Goal: Information Seeking & Learning: Learn about a topic

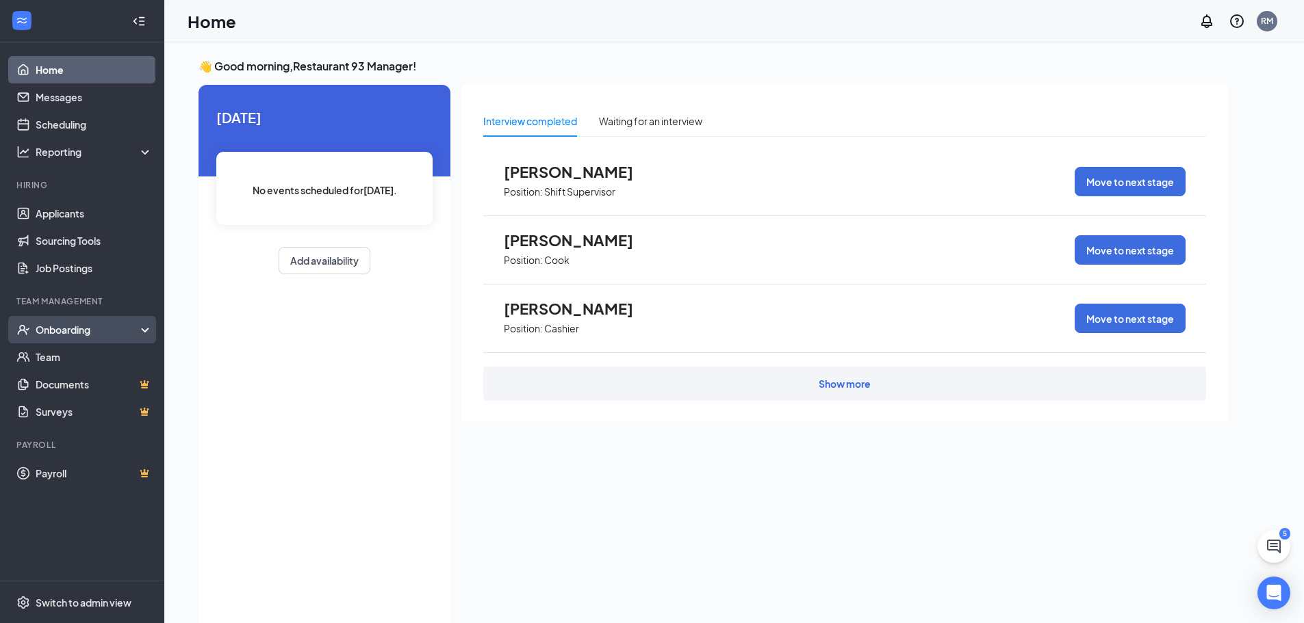
click at [66, 321] on div "Onboarding" at bounding box center [82, 329] width 164 height 27
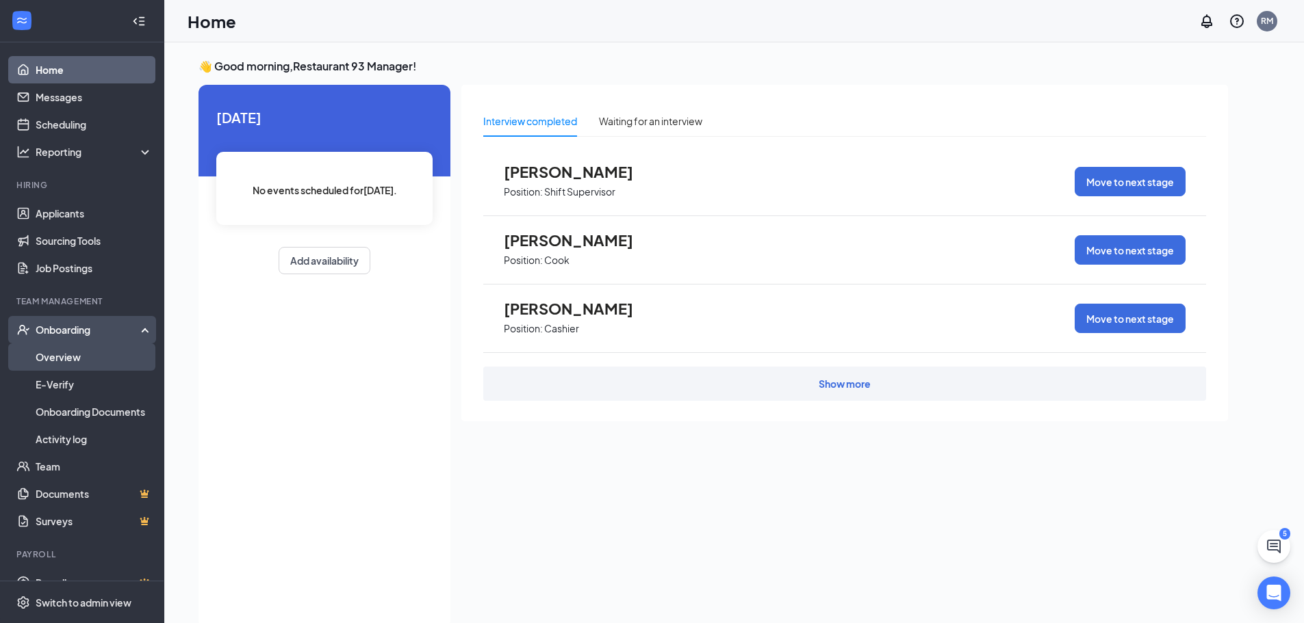
click at [68, 354] on link "Overview" at bounding box center [94, 357] width 117 height 27
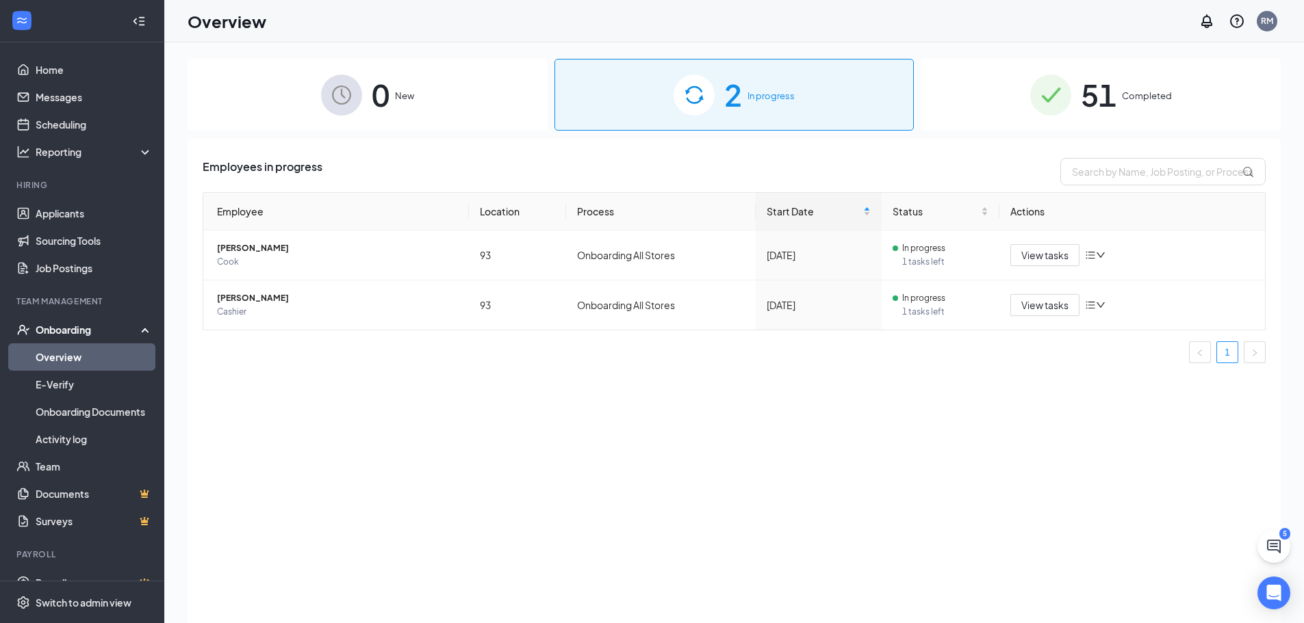
click at [1048, 107] on img at bounding box center [1050, 95] width 41 height 41
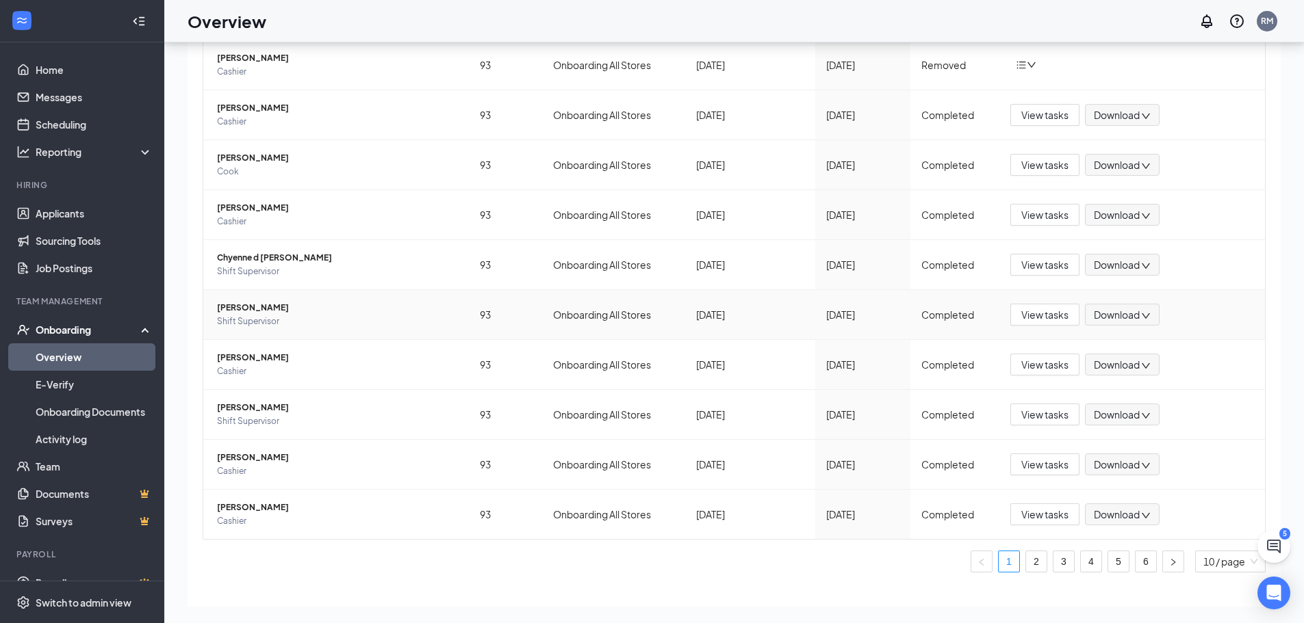
scroll to position [154, 0]
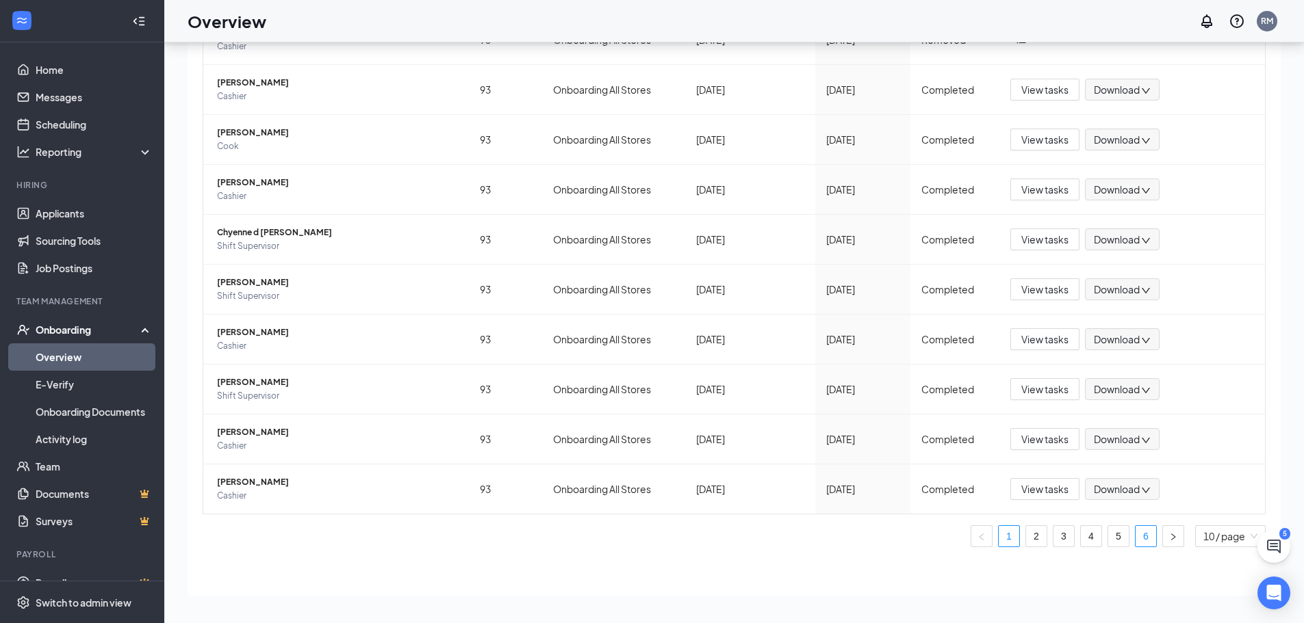
click at [1139, 541] on link "6" at bounding box center [1145, 536] width 21 height 21
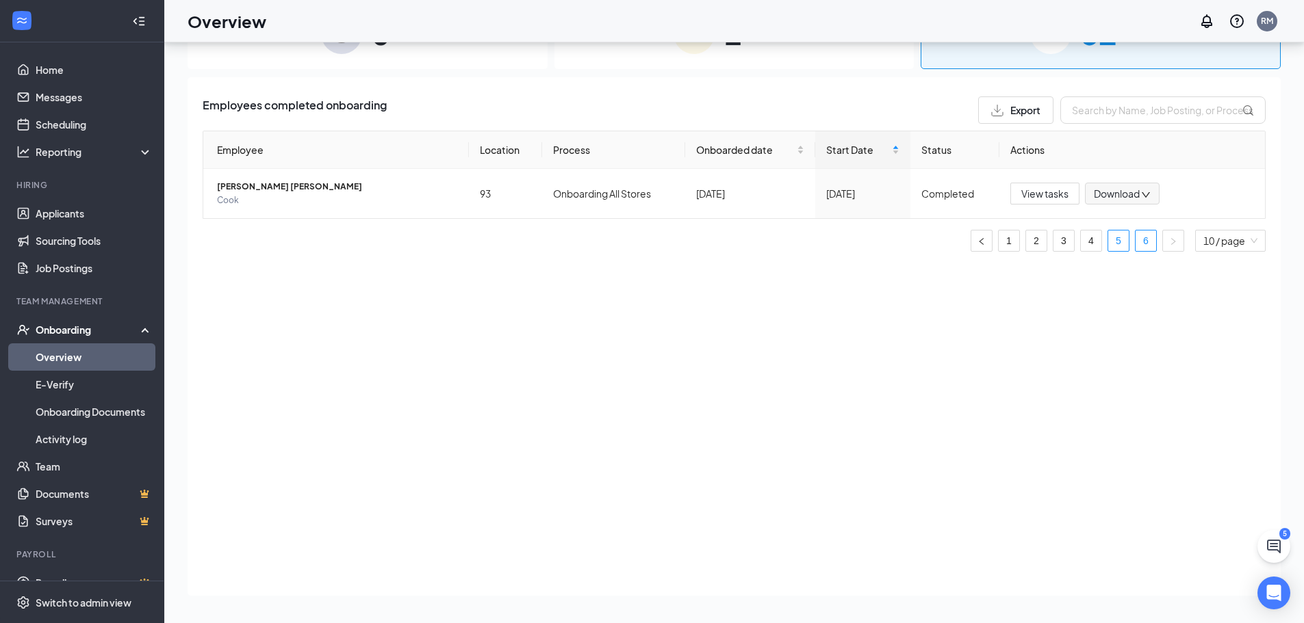
click at [1125, 235] on link "5" at bounding box center [1118, 241] width 21 height 21
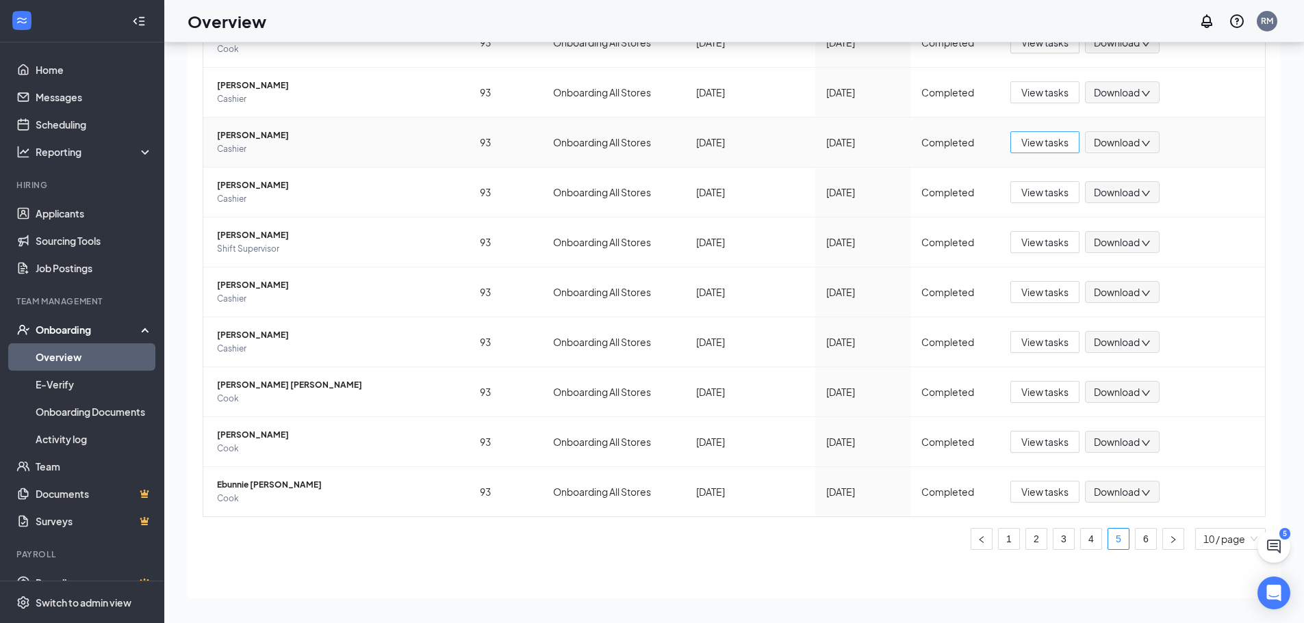
scroll to position [154, 0]
click at [1135, 541] on link "6" at bounding box center [1145, 536] width 21 height 21
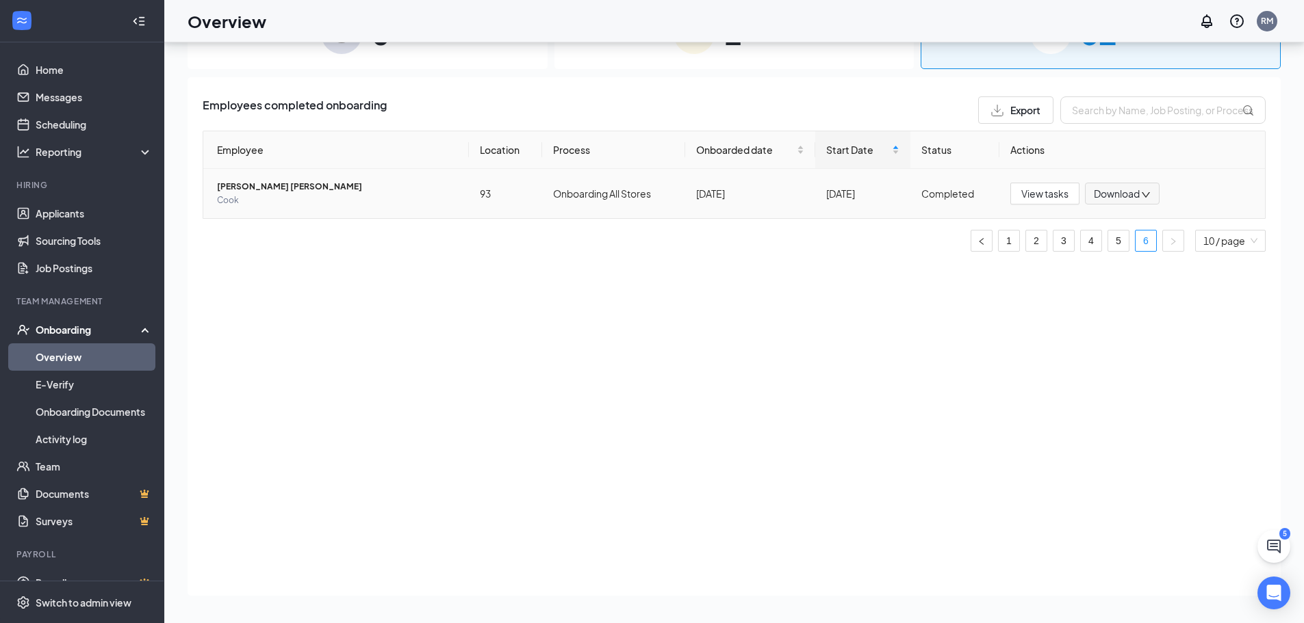
click at [275, 190] on span "[PERSON_NAME] [PERSON_NAME]" at bounding box center [337, 187] width 241 height 14
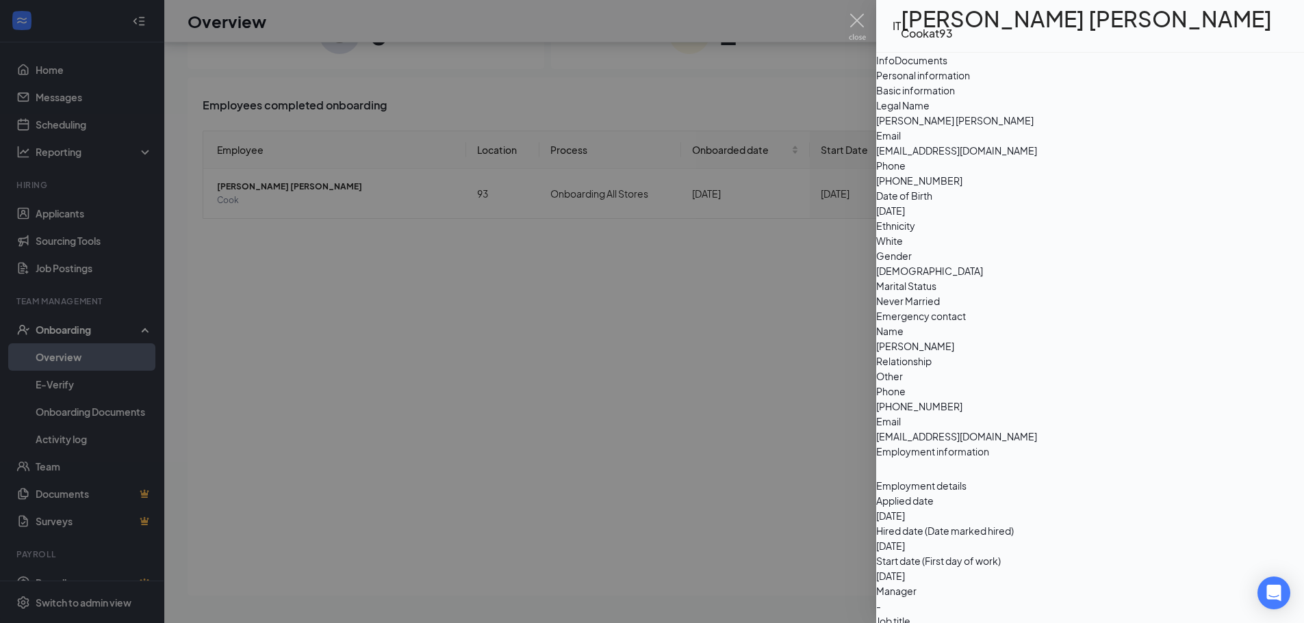
click at [596, 320] on div at bounding box center [652, 311] width 1304 height 623
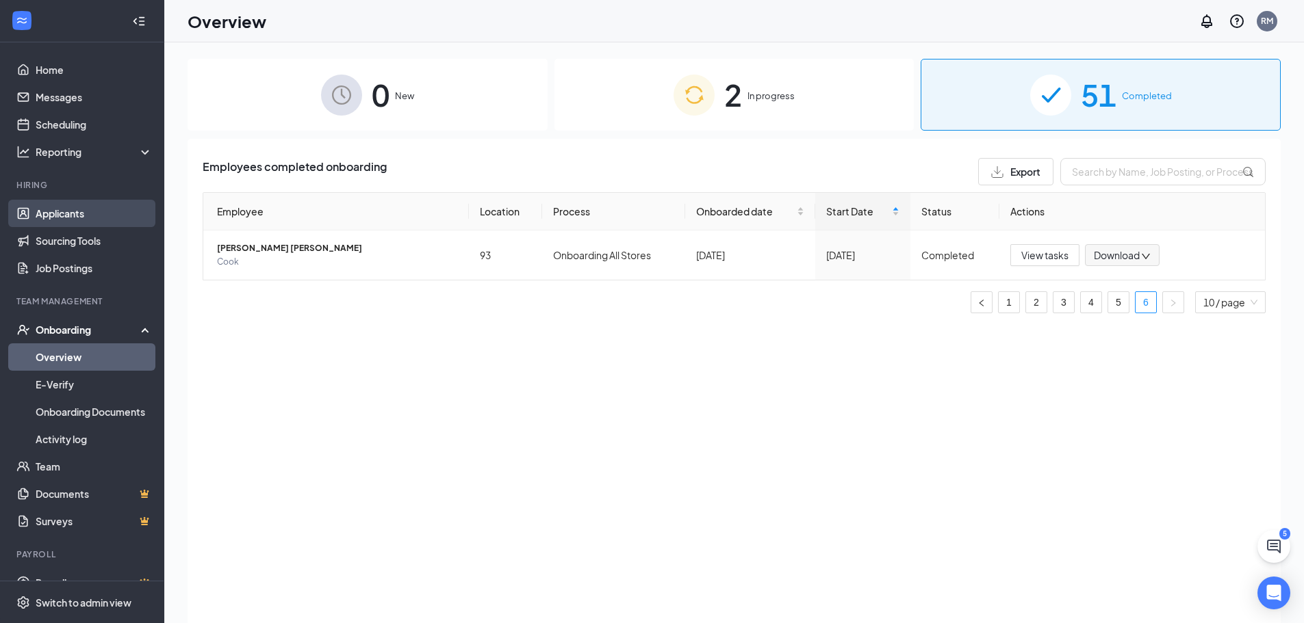
click at [59, 215] on link "Applicants" at bounding box center [94, 213] width 117 height 27
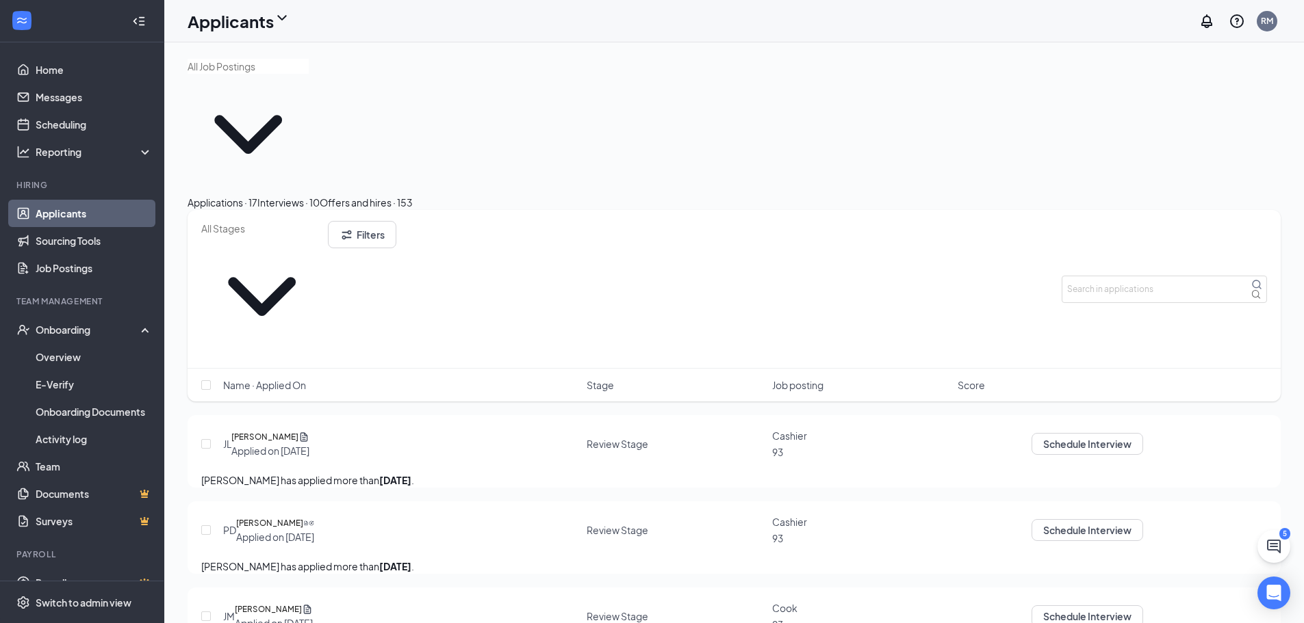
click at [320, 195] on div "Interviews · 10" at bounding box center [288, 202] width 62 height 15
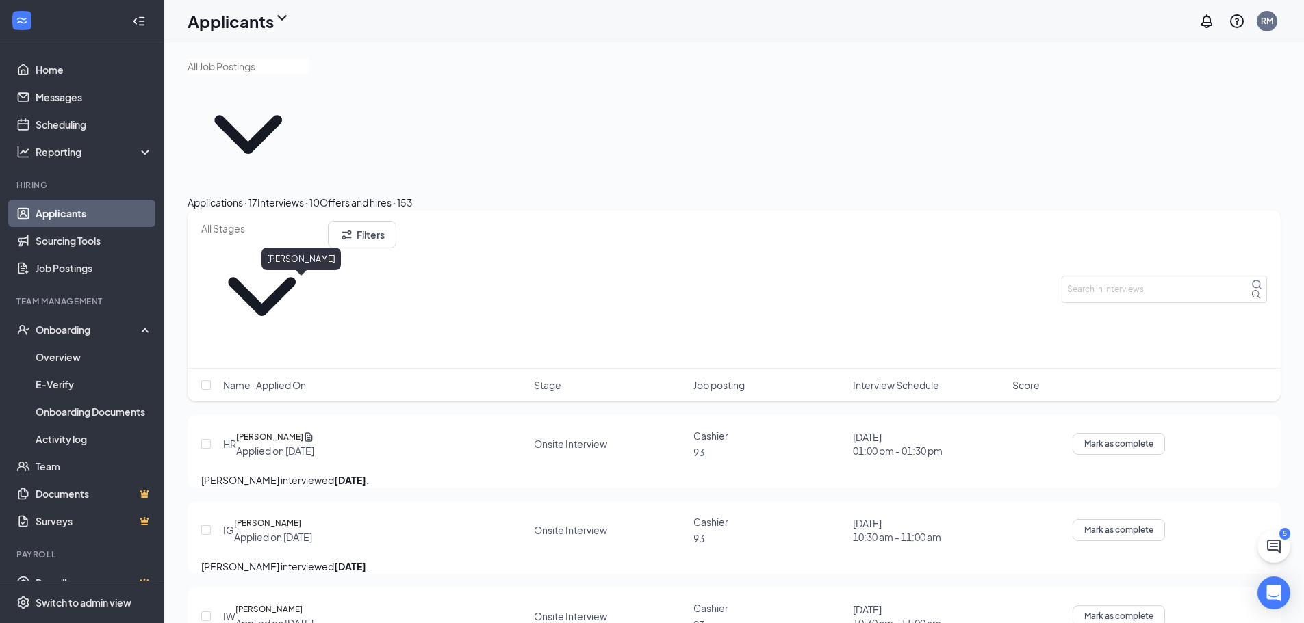
click at [303, 430] on h5 "[PERSON_NAME]" at bounding box center [269, 437] width 67 height 14
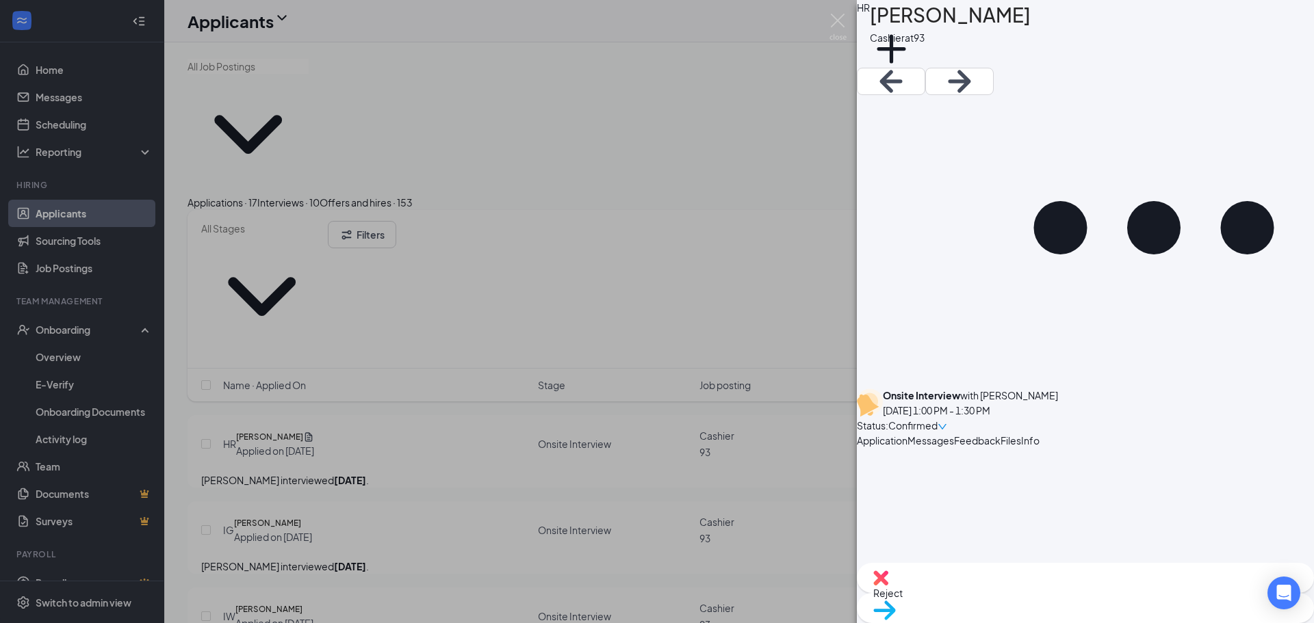
scroll to position [16, 0]
click at [1039, 433] on div "Info" at bounding box center [1030, 440] width 18 height 15
click at [1021, 433] on button "Files" at bounding box center [1010, 440] width 21 height 15
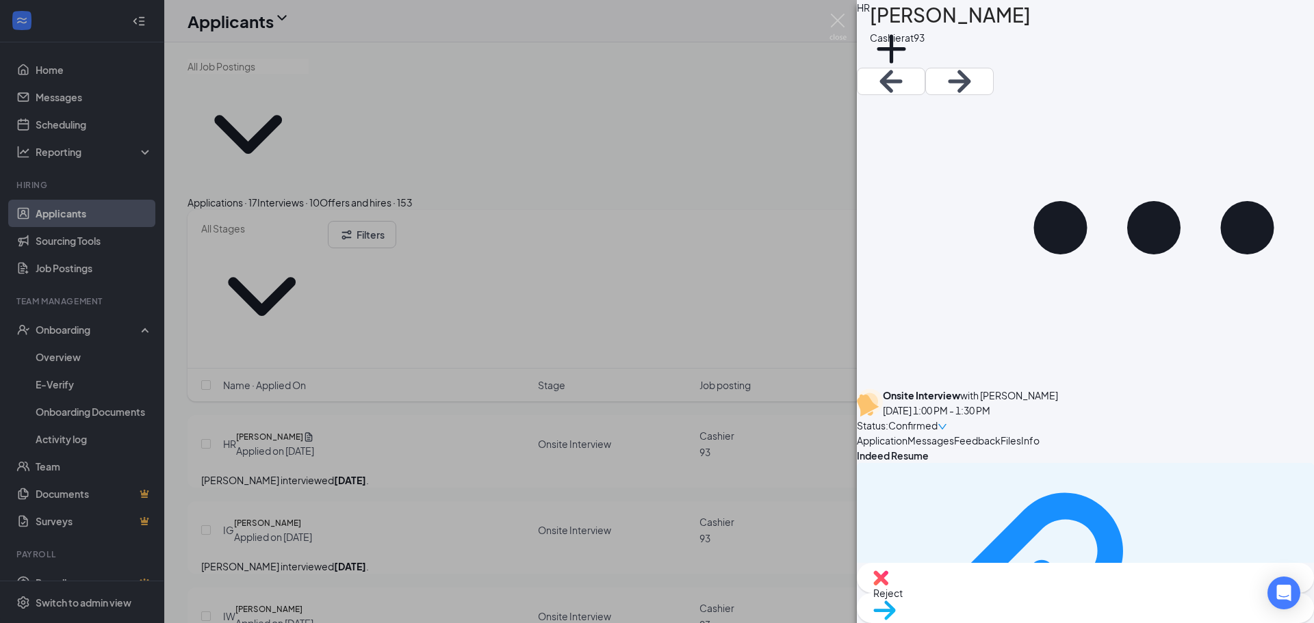
click at [941, 463] on div "4bdca7c817ec1a15dfba4e055d38aa0e.pdf Uploaded by applicant on [DATE] 16:54:16" at bounding box center [1085, 629] width 457 height 333
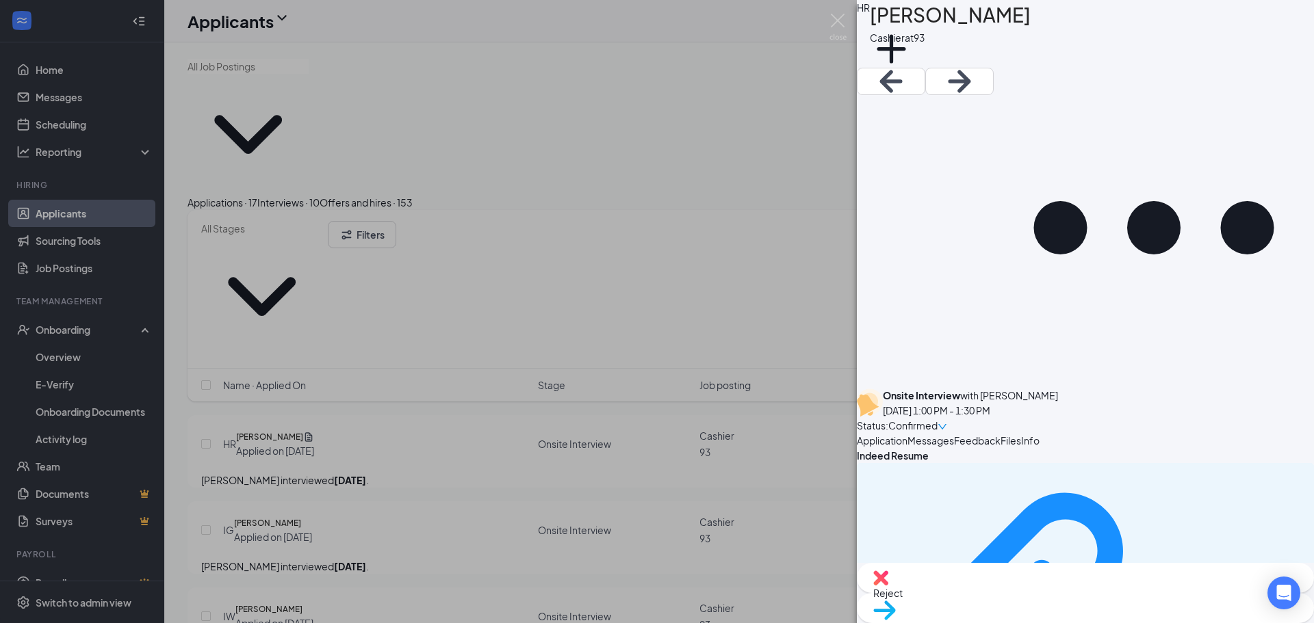
click at [738, 129] on div "HR [PERSON_NAME] at 93 Add a tag Onsite Interview with [PERSON_NAME] [DATE] 1:0…" at bounding box center [657, 311] width 1314 height 623
